Goal: Information Seeking & Learning: Learn about a topic

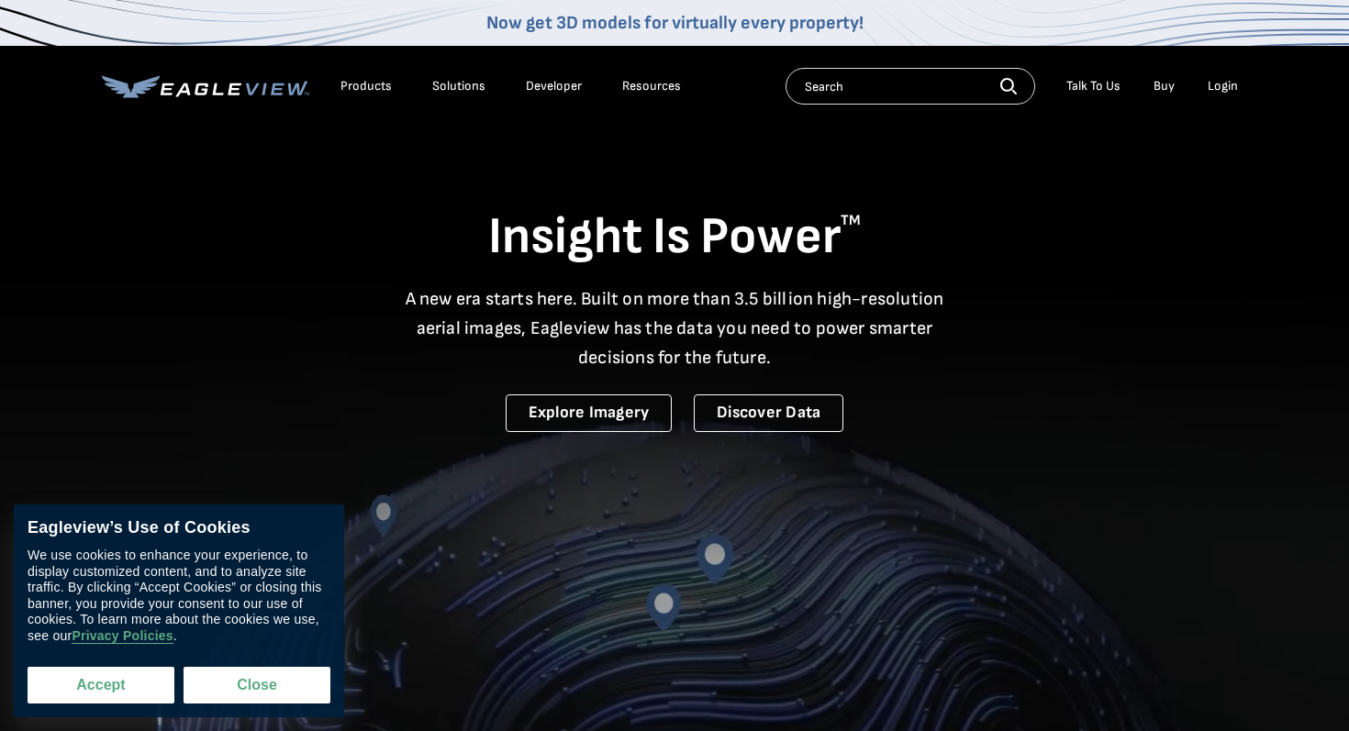
click at [141, 696] on button "Accept" at bounding box center [101, 685] width 147 height 37
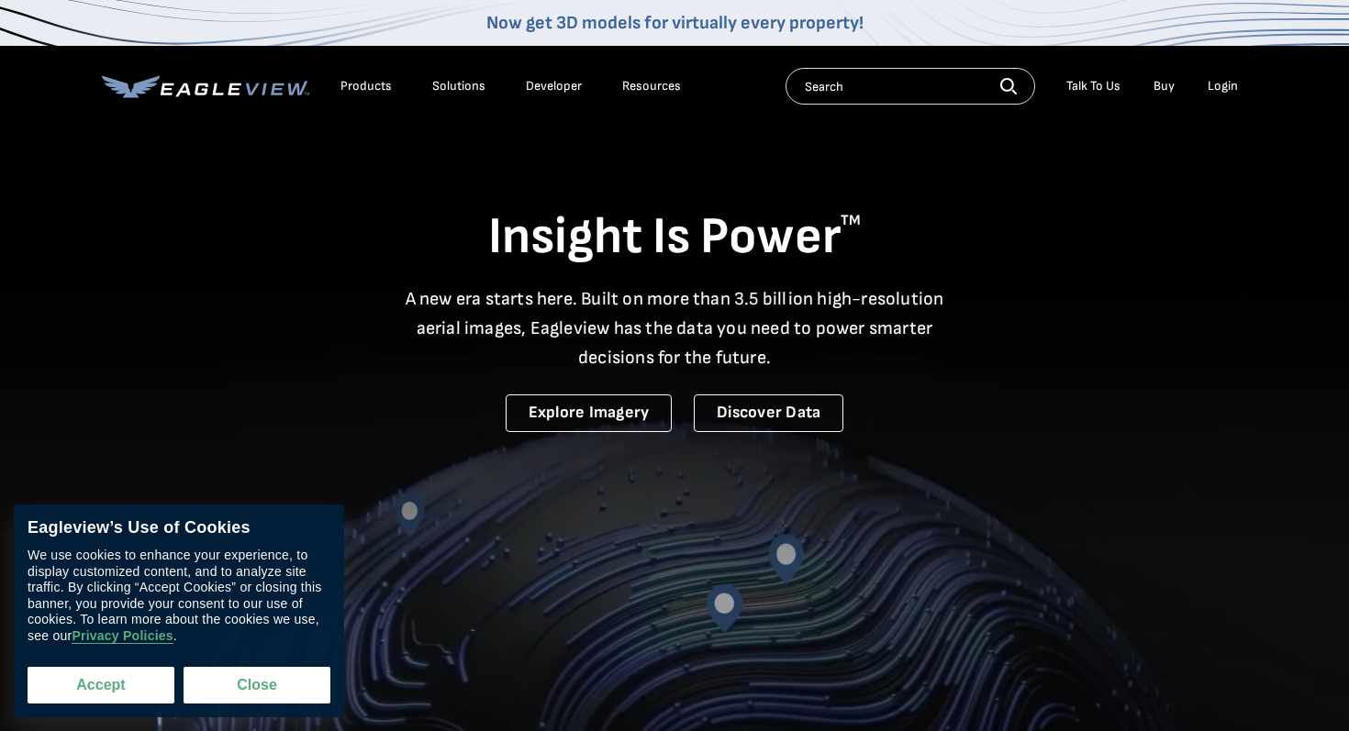
checkbox input "true"
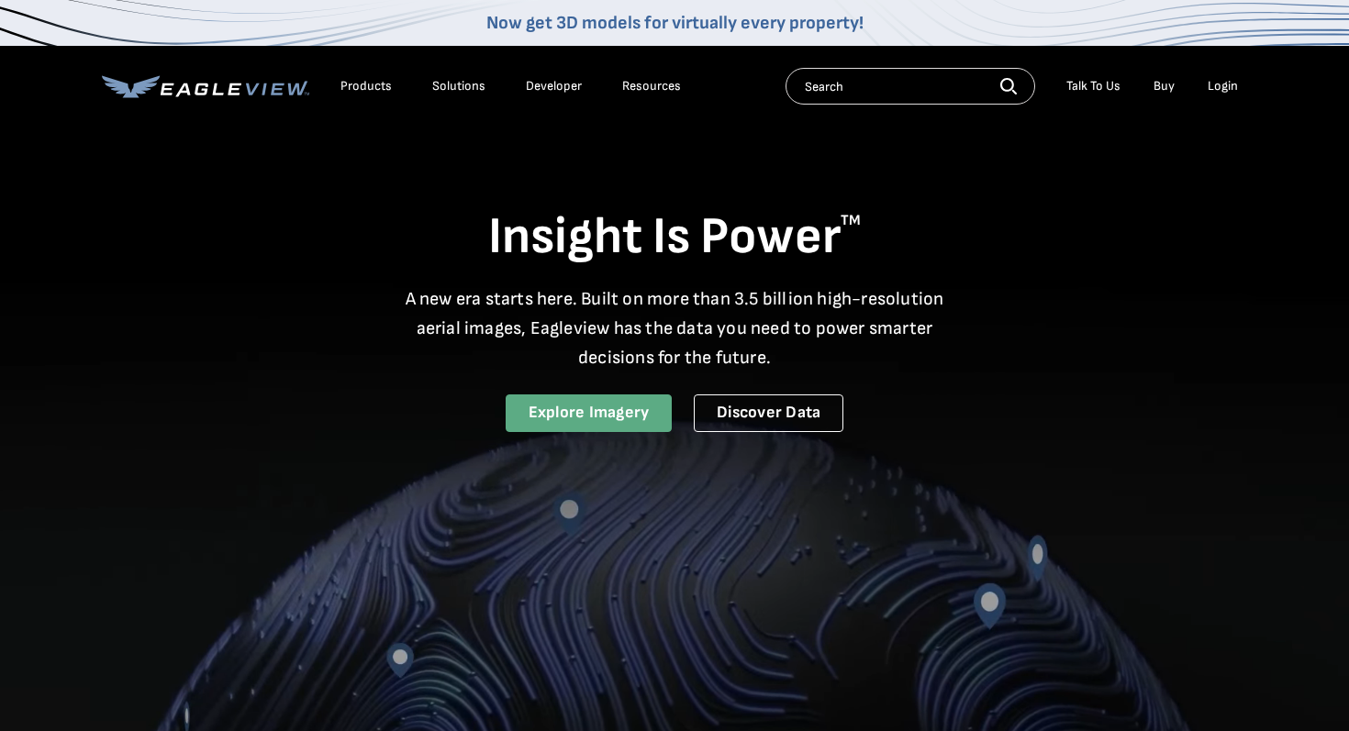
click at [661, 420] on link "Explore Imagery" at bounding box center [588, 413] width 167 height 38
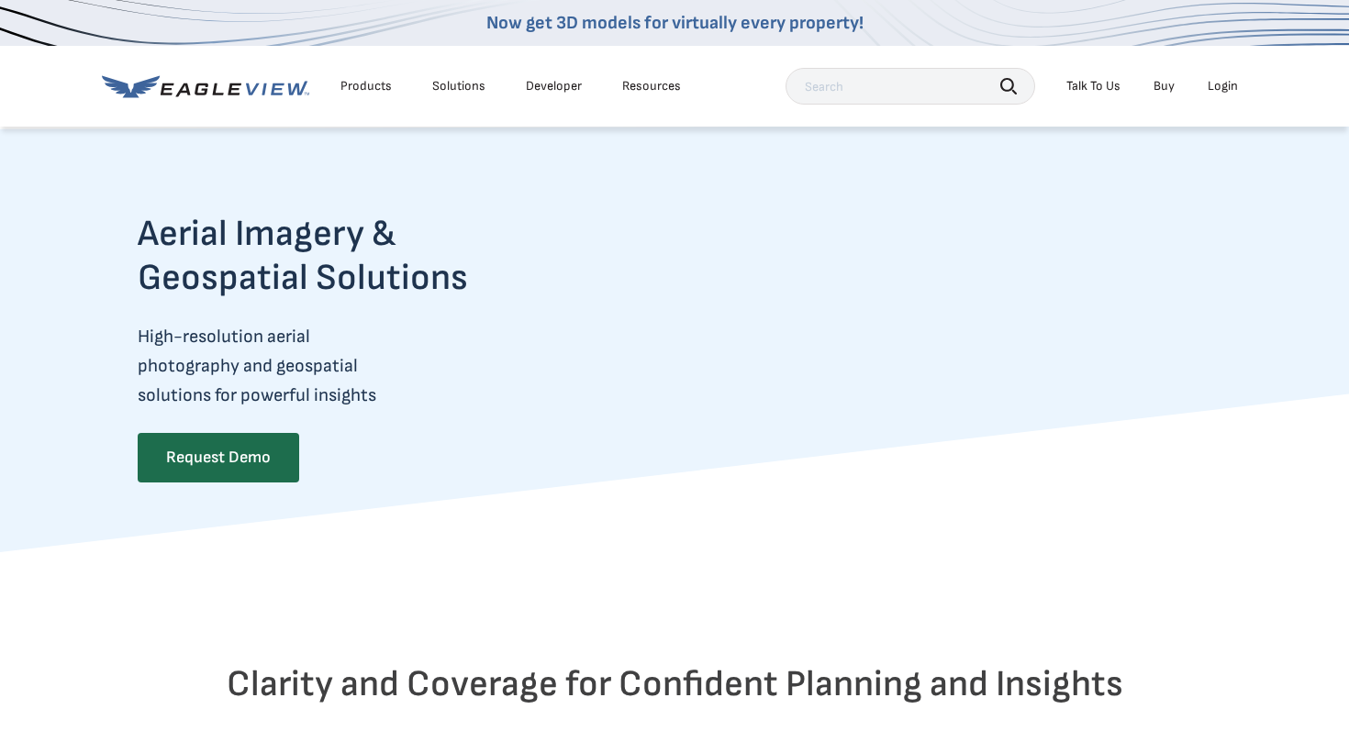
click at [458, 89] on div "Solutions" at bounding box center [458, 86] width 53 height 17
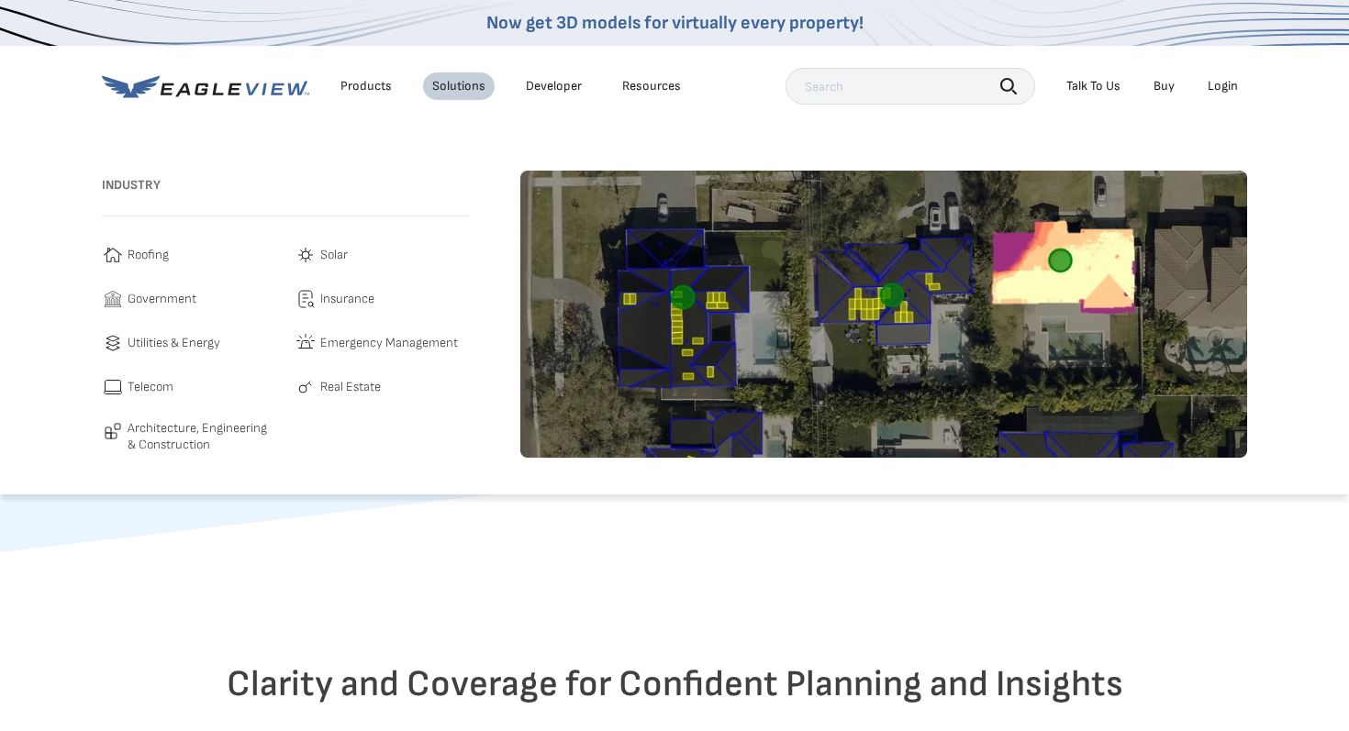
click at [327, 259] on span "Solar" at bounding box center [334, 255] width 28 height 22
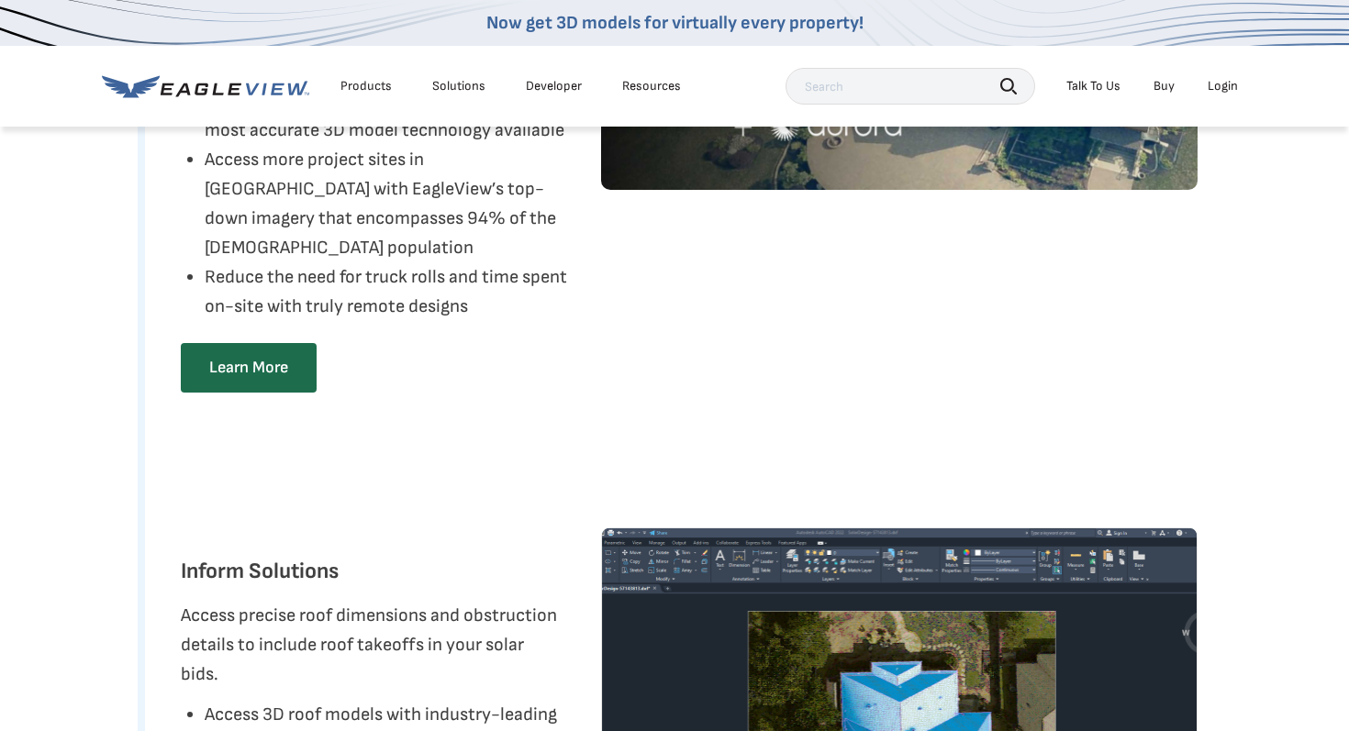
scroll to position [3295, 0]
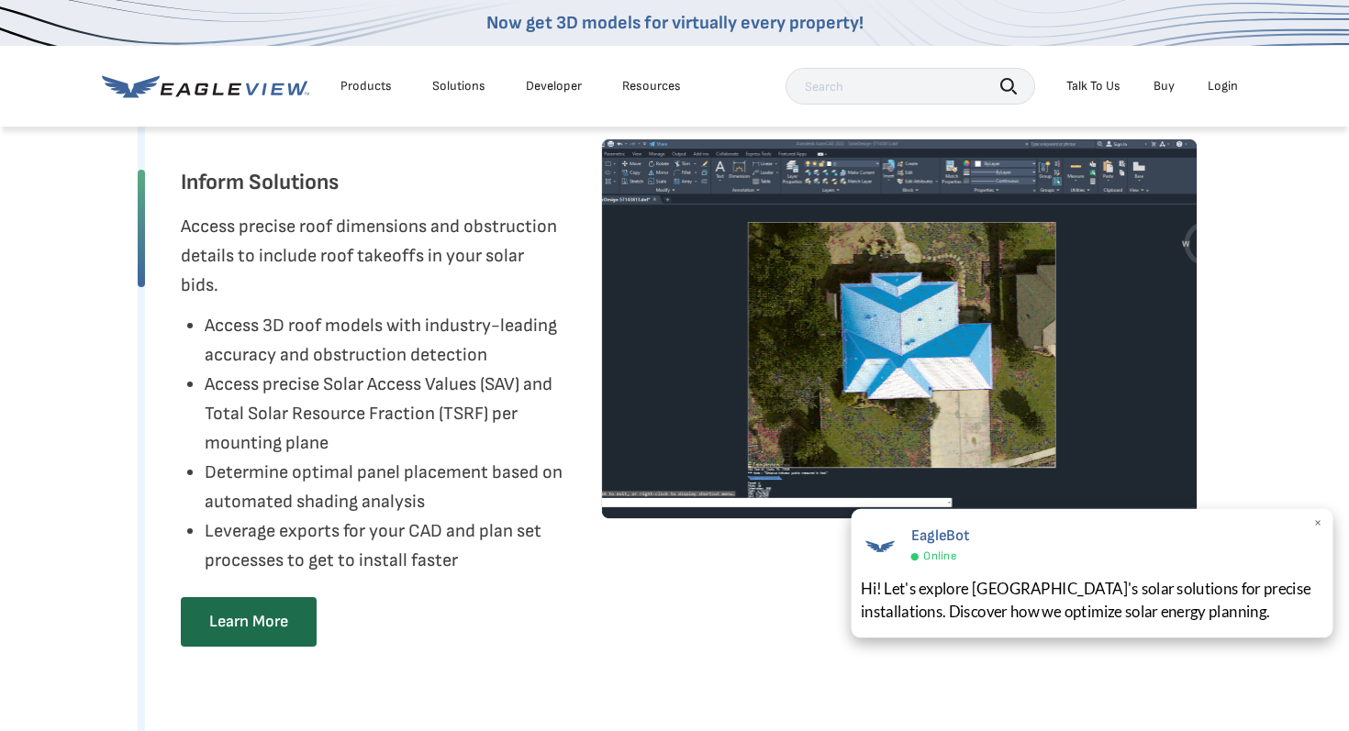
click at [1231, 615] on div "Hi! Let's explore Eagleview's solar solutions for precise installations. Discov…" at bounding box center [1091, 600] width 462 height 46
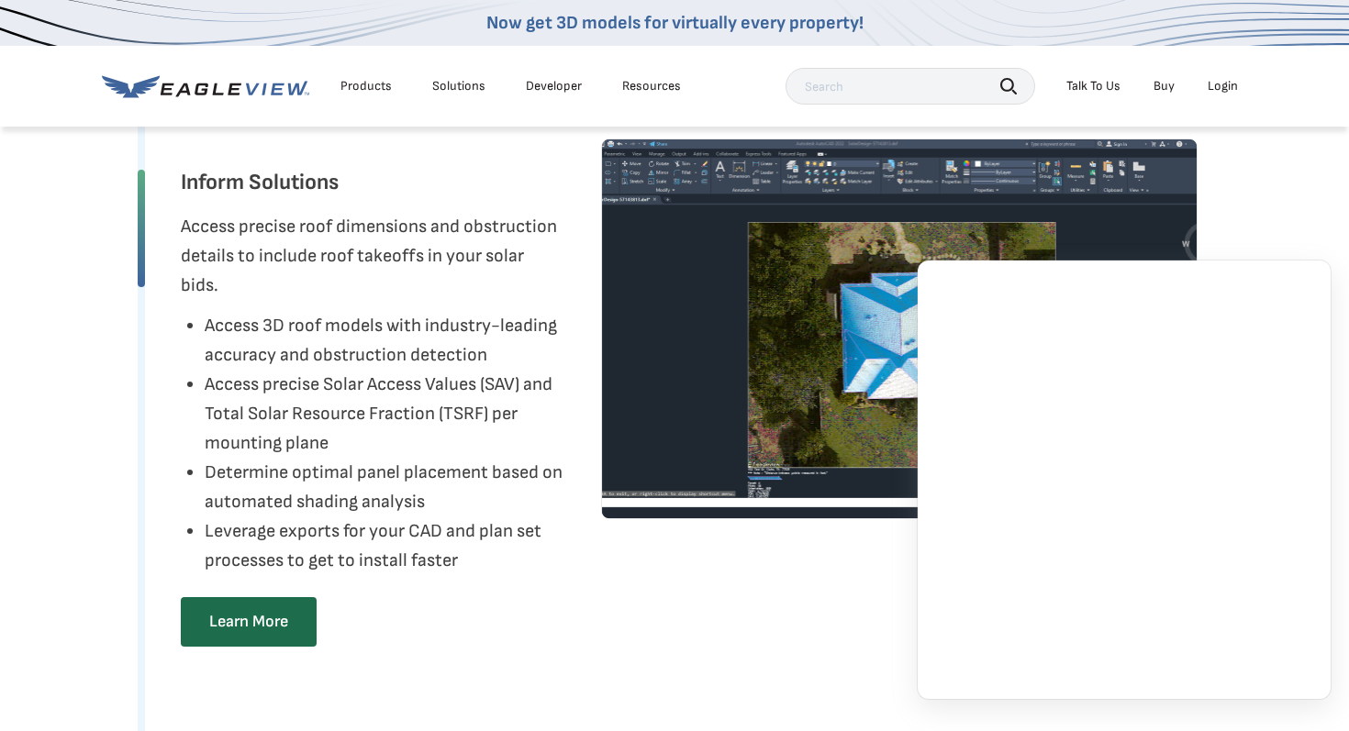
click at [333, 10] on div "Now get 3D models for virtually every property!" at bounding box center [674, 23] width 1349 height 46
